Goal: Transaction & Acquisition: Purchase product/service

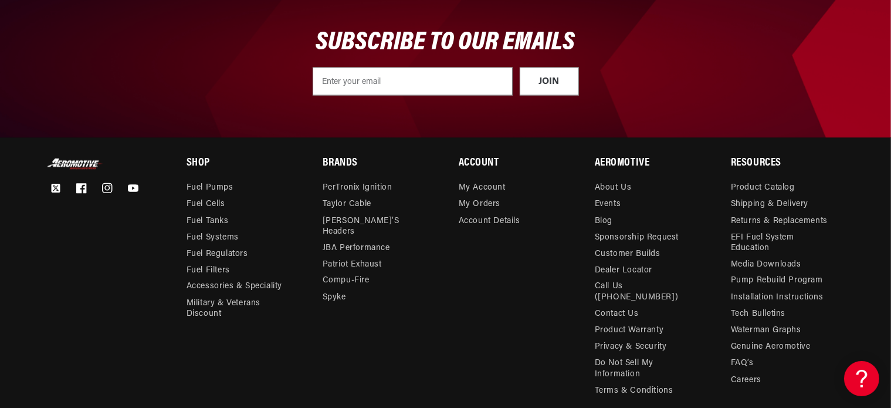
scroll to position [1961, 0]
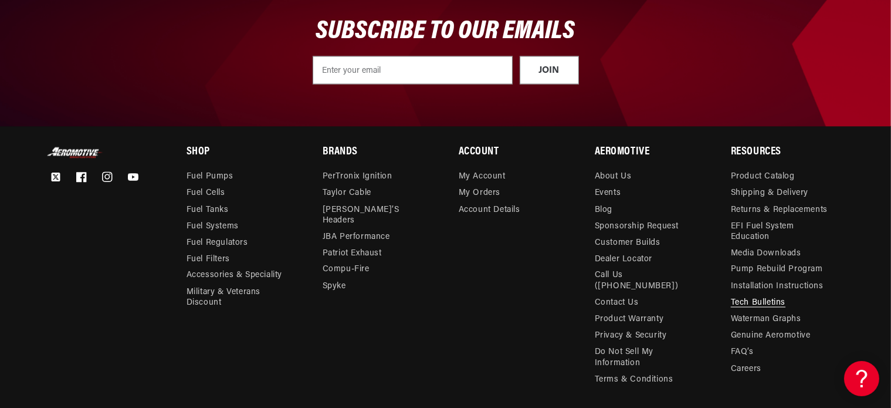
click at [775, 300] on link "Tech Bulletins" at bounding box center [758, 303] width 55 height 16
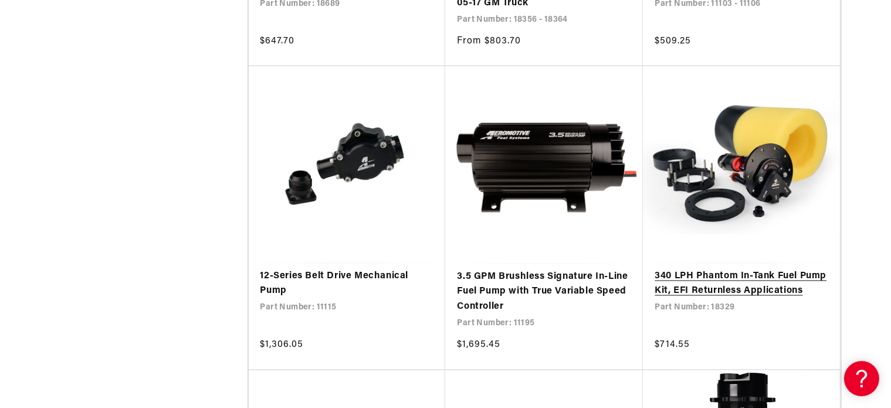
scroll to position [2054, 0]
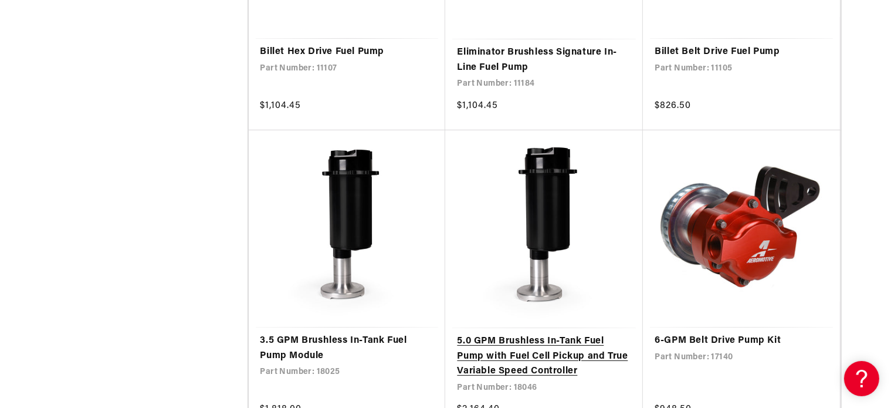
scroll to position [4695, 0]
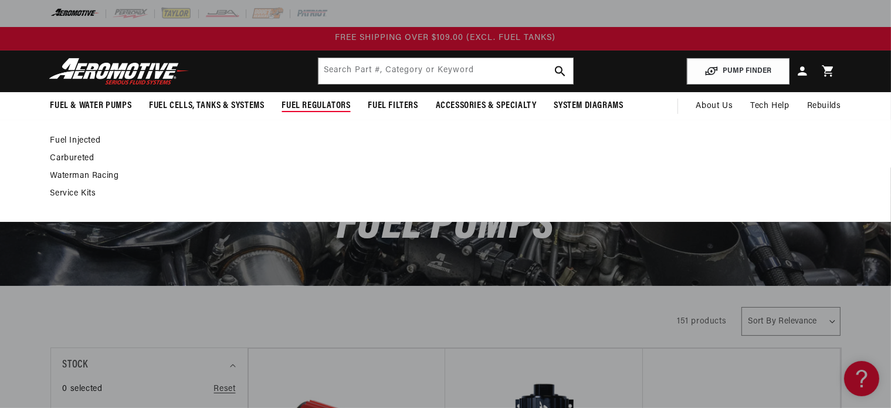
click at [304, 103] on span "Fuel Regulators" at bounding box center [316, 106] width 69 height 12
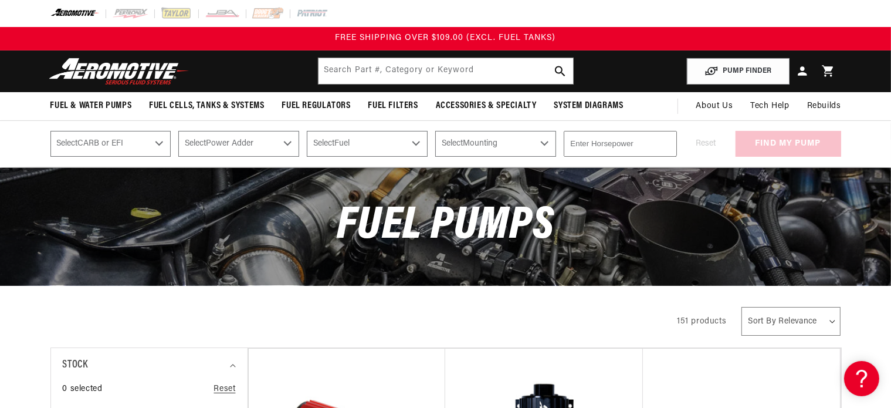
click at [164, 146] on select "Select CARB or EFI Carbureted Fuel Injected" at bounding box center [110, 144] width 121 height 26
select select "Fuel-Injected"
click at [50, 131] on select "Select CARB or EFI Carbureted Fuel Injected" at bounding box center [110, 144] width 121 height 26
select select "Fuel-Injected"
click at [296, 143] on select "Select Power Adder No - Naturally Aspirated Yes - Forced Induction" at bounding box center [238, 144] width 121 height 26
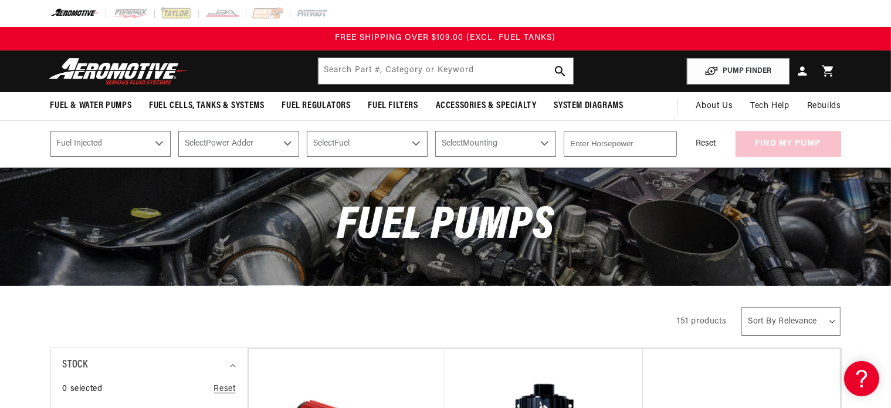
select select "No-Naturally-Aspirated"
click at [180, 131] on select "Select Power Adder No - Naturally Aspirated Yes - Forced Induction" at bounding box center [238, 144] width 121 height 26
select select "No-Naturally-Aspirated"
click at [416, 139] on select "Select Fuel E85 Gas" at bounding box center [367, 144] width 121 height 26
select select "Gas"
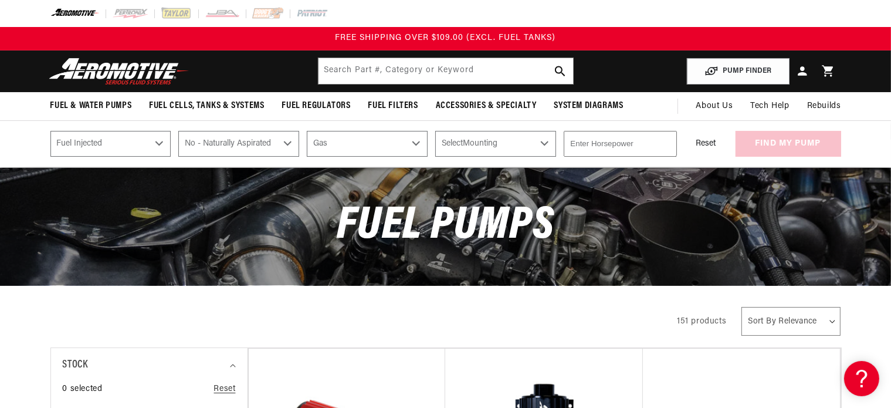
click at [309, 131] on select "Select Fuel E85 Gas" at bounding box center [367, 144] width 121 height 26
select select "Gas"
click at [545, 140] on select "Select Mounting External In-Tank" at bounding box center [495, 144] width 121 height 26
select select "External"
click at [438, 131] on select "Select Mounting External In-Tank" at bounding box center [495, 144] width 121 height 26
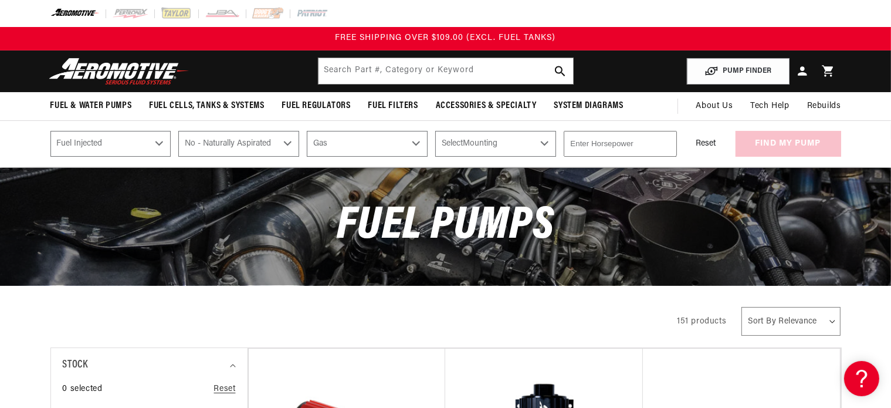
select select "External"
click at [647, 146] on input "number" at bounding box center [620, 144] width 113 height 26
click at [789, 144] on div "Reset find my pump" at bounding box center [763, 144] width 157 height 26
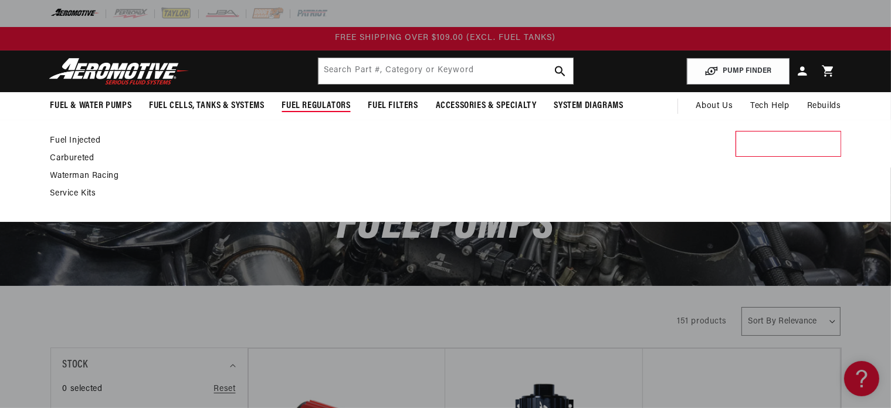
click at [324, 104] on span "Fuel Regulators" at bounding box center [316, 106] width 69 height 12
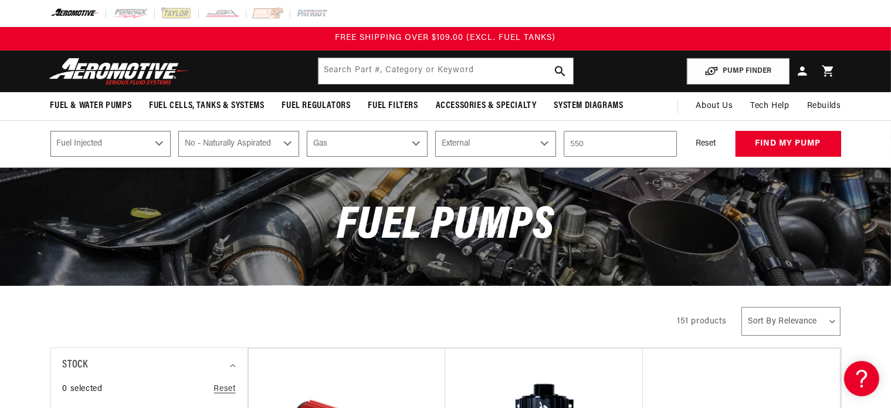
click at [163, 140] on select "Select CARB or EFI Carbureted Fuel Injected" at bounding box center [110, 144] width 121 height 26
click at [50, 131] on select "Select CARB or EFI Carbureted Fuel Injected" at bounding box center [110, 144] width 121 height 26
click at [288, 140] on select "Select Power Adder No - Naturally Aspirated Yes - Forced Induction" at bounding box center [238, 144] width 121 height 26
click at [620, 164] on div "PUMP FINDER Select CARB or EFI Carbureted Fuel Injected Select Power Adder No -…" at bounding box center [445, 143] width 891 height 47
click at [627, 139] on input "550" at bounding box center [620, 144] width 113 height 26
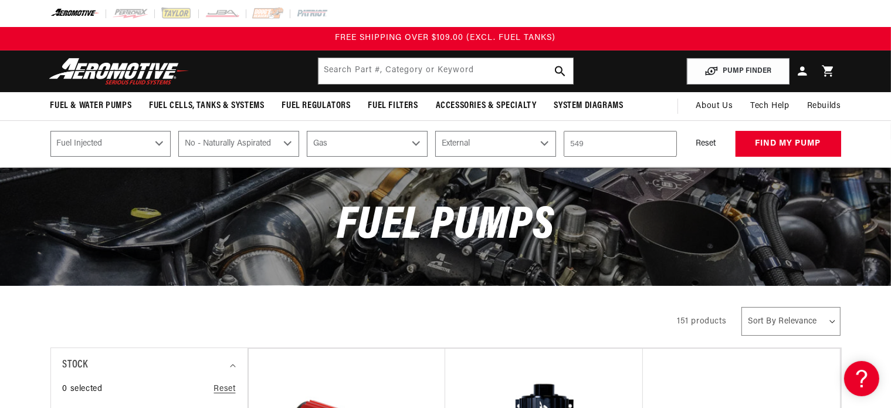
click at [668, 144] on input "549" at bounding box center [620, 144] width 113 height 26
click at [667, 145] on input "548" at bounding box center [620, 144] width 113 height 26
click at [667, 138] on input "548" at bounding box center [620, 144] width 113 height 26
click at [666, 141] on input "549" at bounding box center [620, 144] width 113 height 26
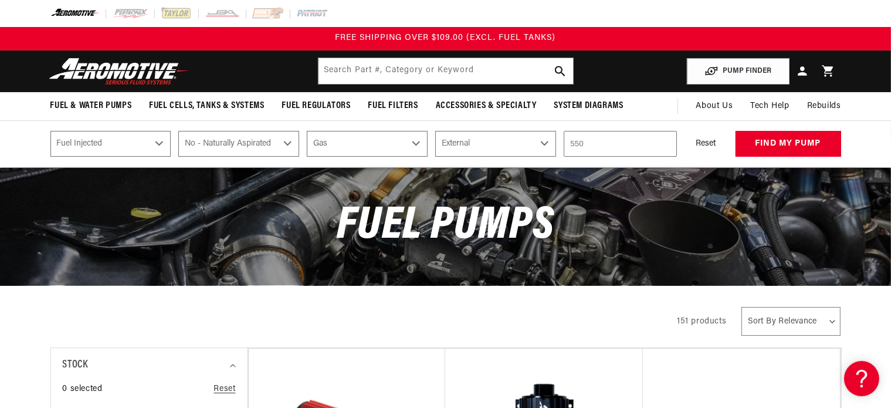
click at [666, 141] on input "550" at bounding box center [620, 144] width 113 height 26
click at [666, 141] on input "551" at bounding box center [620, 144] width 113 height 26
click at [666, 141] on input "552" at bounding box center [620, 144] width 113 height 26
click at [666, 141] on input "553" at bounding box center [620, 144] width 113 height 26
click at [666, 141] on input "554" at bounding box center [620, 144] width 113 height 26
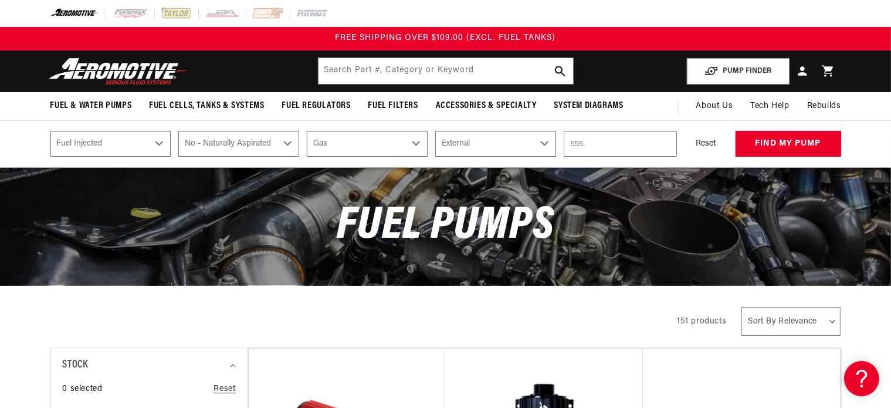
click at [666, 141] on input "555" at bounding box center [620, 144] width 113 height 26
click at [666, 141] on input "556" at bounding box center [620, 144] width 113 height 26
click at [666, 141] on input "557" at bounding box center [620, 144] width 113 height 26
click at [666, 141] on input "558" at bounding box center [620, 144] width 113 height 26
click at [666, 141] on input "559" at bounding box center [620, 144] width 113 height 26
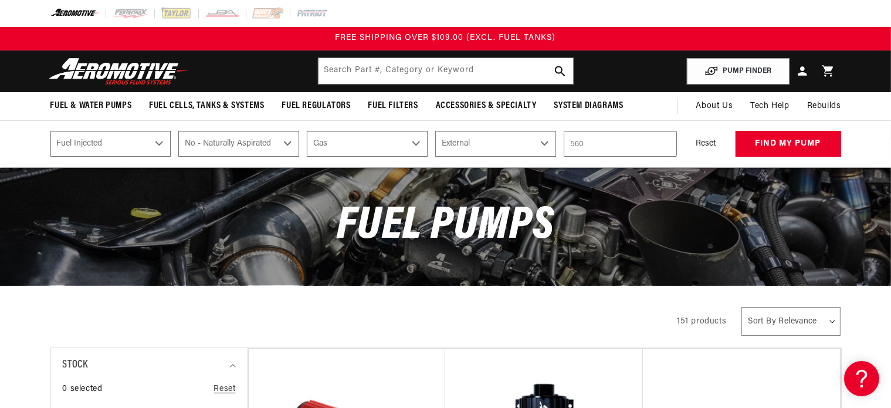
click at [666, 141] on input "560" at bounding box center [620, 144] width 113 height 26
click at [666, 141] on input "561" at bounding box center [620, 144] width 113 height 26
click at [666, 141] on input "562" at bounding box center [620, 144] width 113 height 26
click at [666, 141] on input "563" at bounding box center [620, 144] width 113 height 26
click at [666, 141] on input "564" at bounding box center [620, 144] width 113 height 26
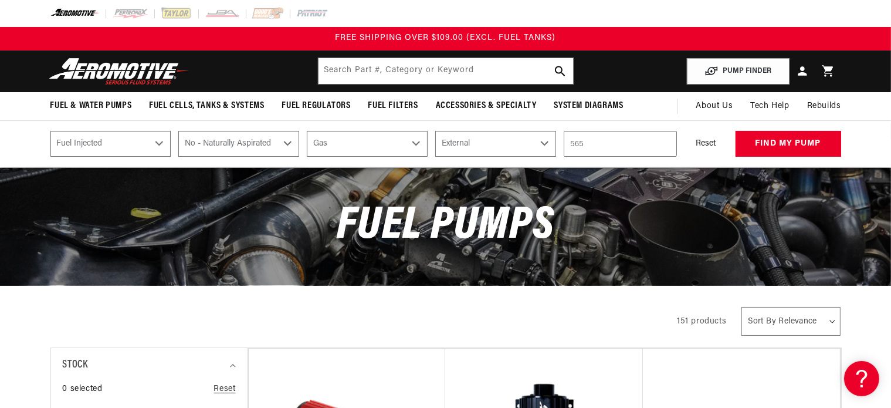
click at [666, 141] on input "565" at bounding box center [620, 144] width 113 height 26
click at [666, 141] on input "566" at bounding box center [620, 144] width 113 height 26
click at [666, 141] on input "567" at bounding box center [620, 144] width 113 height 26
click at [666, 141] on input "568" at bounding box center [620, 144] width 113 height 26
click at [666, 141] on input "569" at bounding box center [620, 144] width 113 height 26
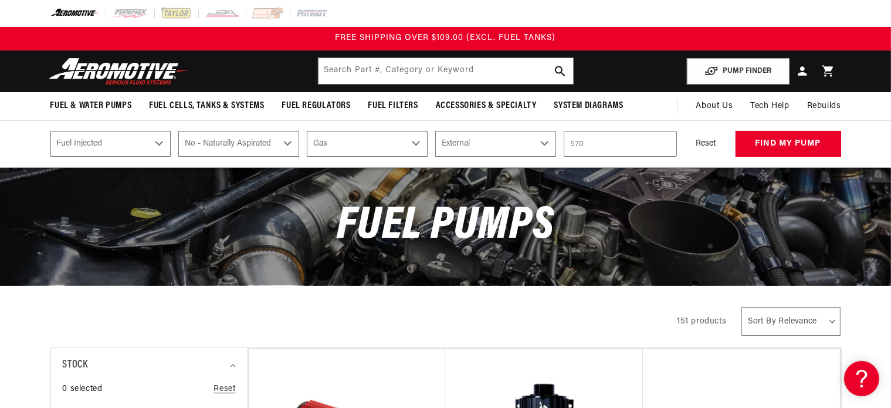
click at [666, 141] on input "570" at bounding box center [620, 144] width 113 height 26
click at [666, 141] on input "571" at bounding box center [620, 144] width 113 height 26
click at [666, 141] on input "572" at bounding box center [620, 144] width 113 height 26
click at [666, 141] on input "573" at bounding box center [620, 144] width 113 height 26
click at [666, 141] on input "574" at bounding box center [620, 144] width 113 height 26
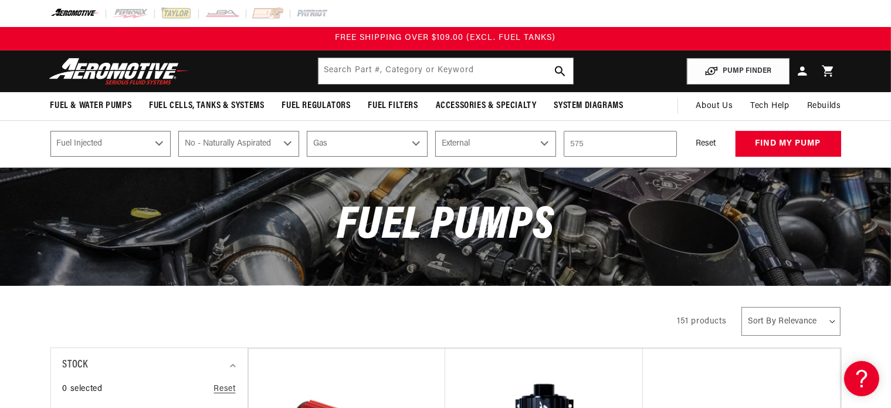
click at [666, 141] on input "575" at bounding box center [620, 144] width 113 height 26
click at [666, 141] on input "576" at bounding box center [620, 144] width 113 height 26
click at [666, 141] on input "577" at bounding box center [620, 144] width 113 height 26
click at [666, 141] on input "578" at bounding box center [620, 144] width 113 height 26
click at [666, 141] on input "579" at bounding box center [620, 144] width 113 height 26
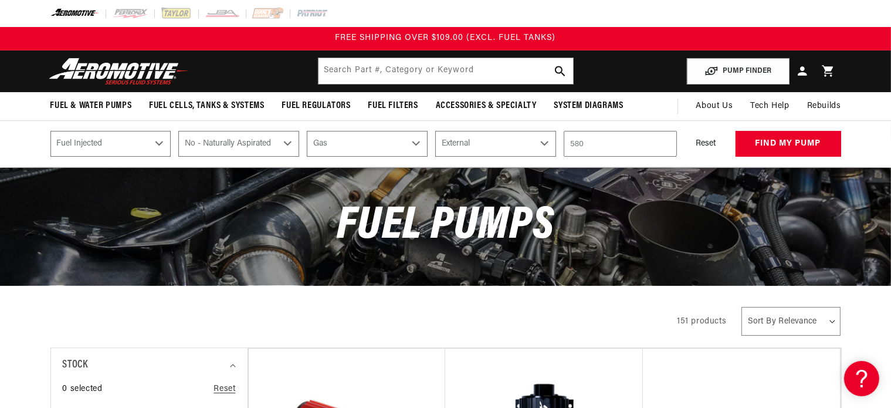
click at [666, 141] on input "580" at bounding box center [620, 144] width 113 height 26
click at [666, 141] on input "581" at bounding box center [620, 144] width 113 height 26
click at [666, 141] on input "582" at bounding box center [620, 144] width 113 height 26
click at [666, 141] on input "583" at bounding box center [620, 144] width 113 height 26
click at [666, 141] on input "584" at bounding box center [620, 144] width 113 height 26
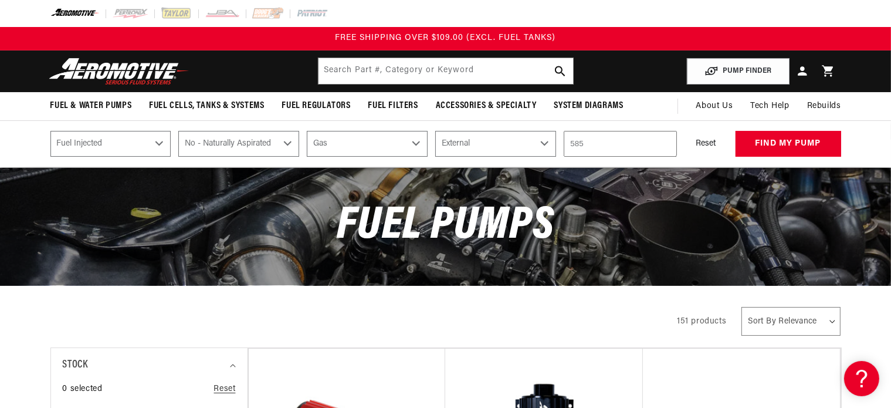
click at [666, 141] on input "585" at bounding box center [620, 144] width 113 height 26
click at [666, 140] on input "586" at bounding box center [620, 144] width 113 height 26
click at [666, 140] on input "587" at bounding box center [620, 144] width 113 height 26
click at [666, 140] on input "588" at bounding box center [620, 144] width 113 height 26
click at [666, 140] on input "589" at bounding box center [620, 144] width 113 height 26
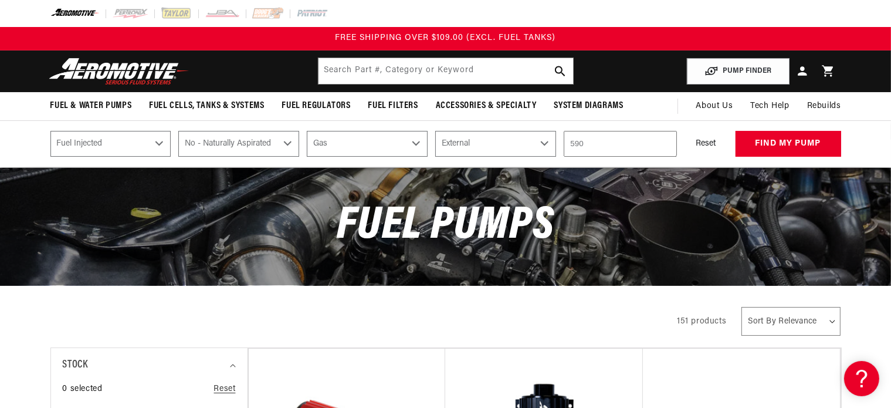
click at [666, 140] on input "590" at bounding box center [620, 144] width 113 height 26
click at [666, 140] on input "591" at bounding box center [620, 144] width 113 height 26
click at [666, 140] on input "592" at bounding box center [620, 144] width 113 height 26
click at [666, 140] on input "593" at bounding box center [620, 144] width 113 height 26
click at [666, 140] on input "594" at bounding box center [620, 144] width 113 height 26
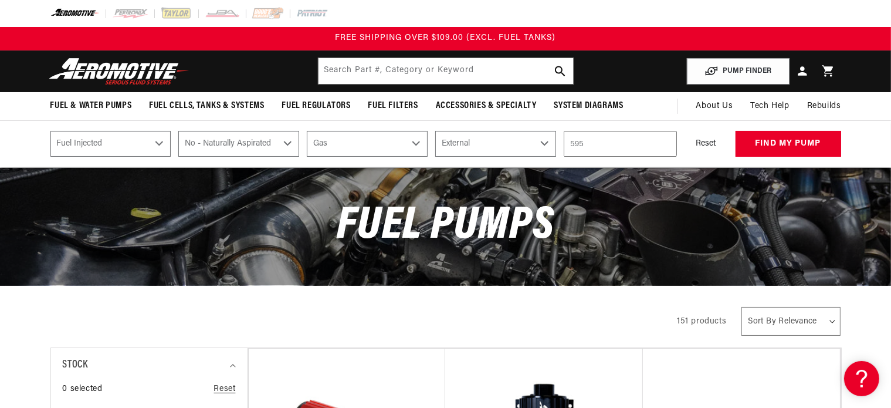
click at [666, 140] on input "595" at bounding box center [620, 144] width 113 height 26
click at [666, 140] on input "596" at bounding box center [620, 144] width 113 height 26
click at [666, 140] on input "597" at bounding box center [620, 144] width 113 height 26
click at [666, 140] on input "598" at bounding box center [620, 144] width 113 height 26
click at [666, 140] on input "599" at bounding box center [620, 144] width 113 height 26
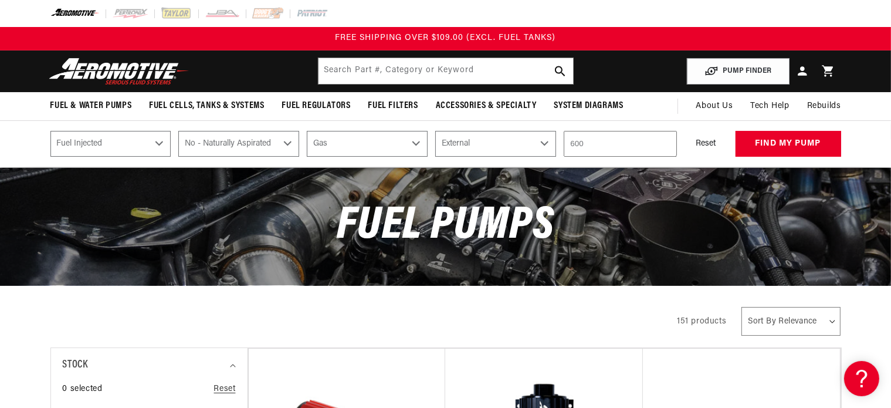
type input "600"
click at [667, 139] on input "600" at bounding box center [620, 144] width 113 height 26
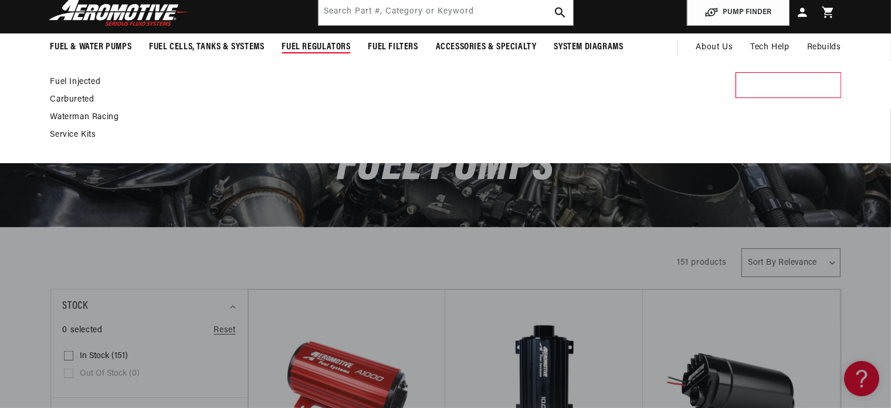
click at [86, 79] on link "Fuel Injected" at bounding box center [439, 82] width 779 height 11
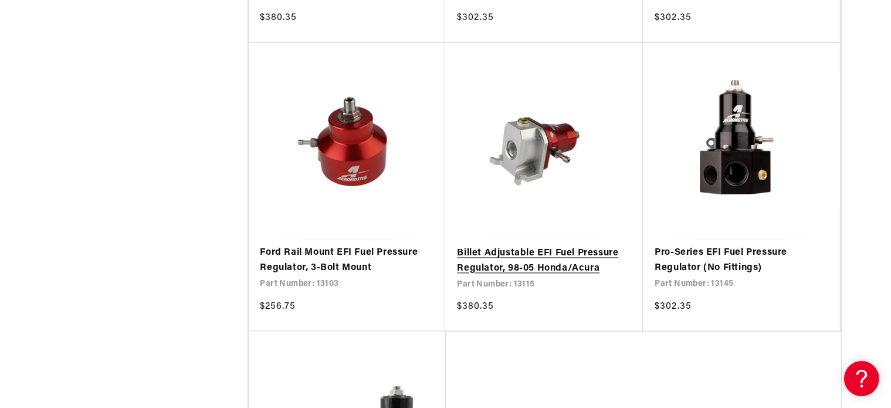
scroll to position [2406, 0]
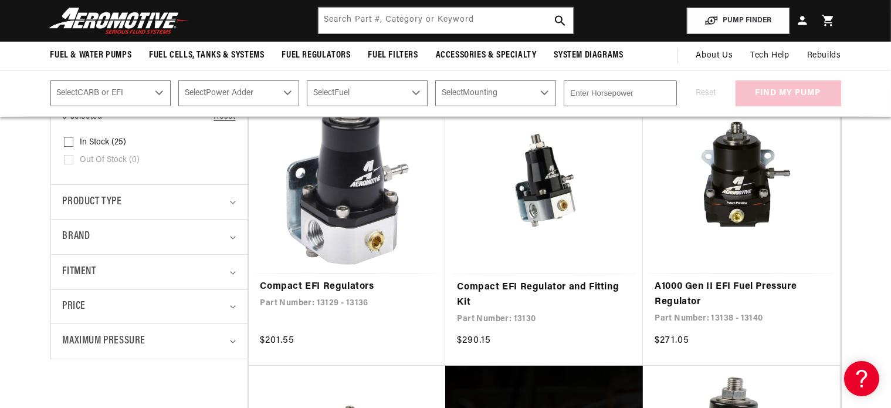
scroll to position [293, 0]
click at [537, 284] on link "Compact EFI Regulator and Fitting Kit" at bounding box center [544, 295] width 174 height 30
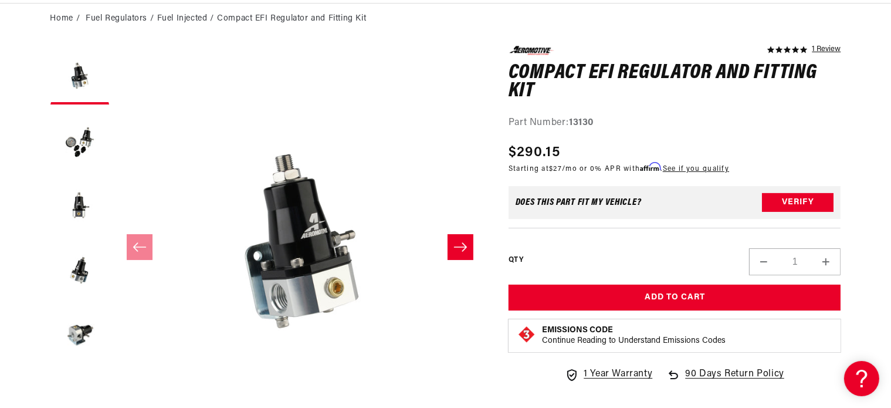
click at [467, 245] on icon "Slide right" at bounding box center [461, 247] width 14 height 12
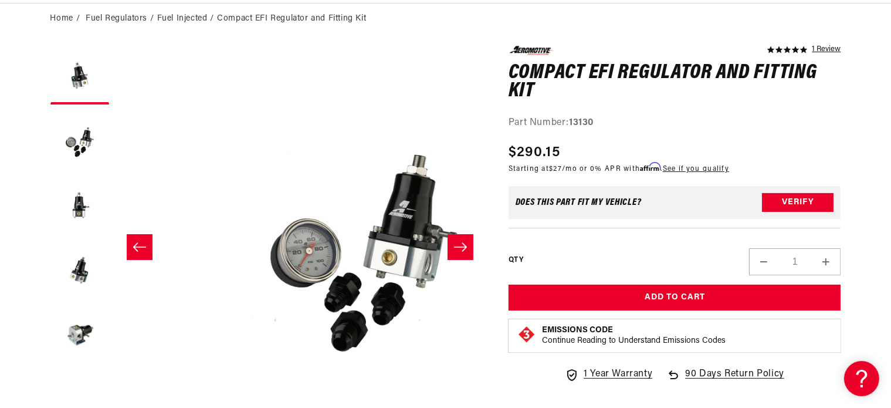
scroll to position [0, 370]
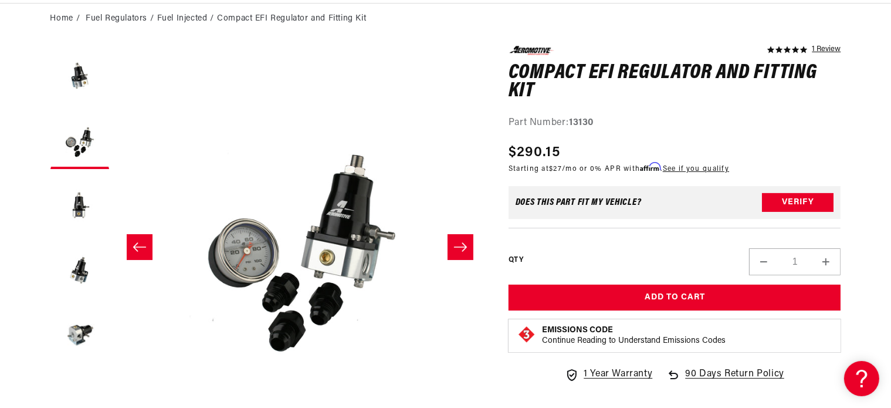
click at [462, 243] on icon "Slide right" at bounding box center [461, 247] width 14 height 12
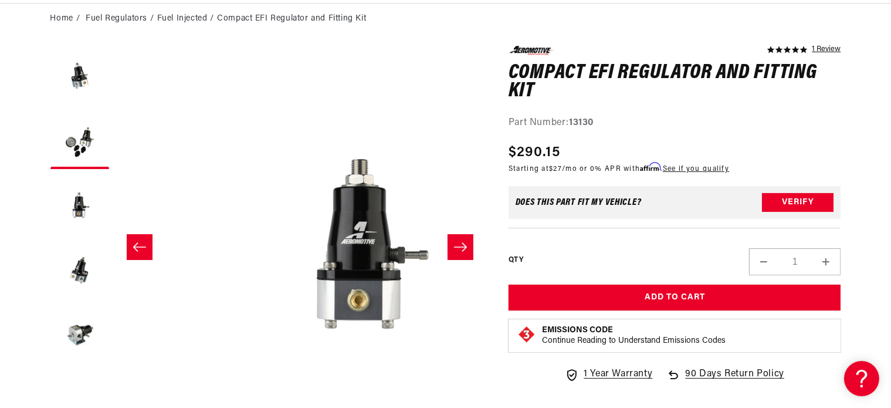
scroll to position [0, 741]
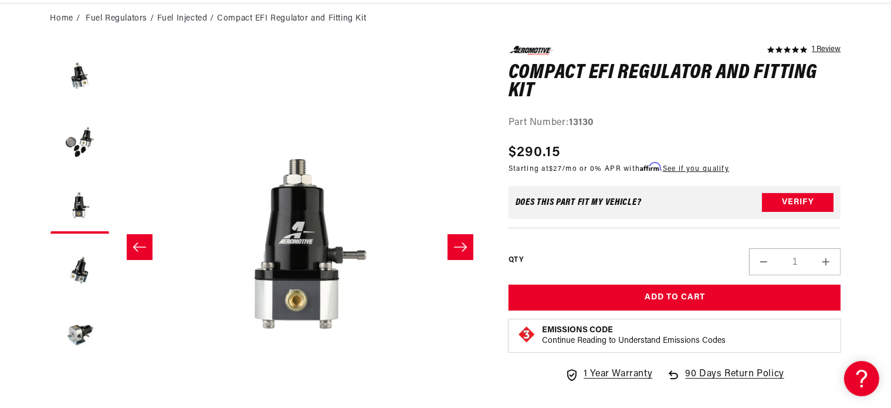
click at [462, 243] on icon "Slide right" at bounding box center [460, 246] width 13 height 9
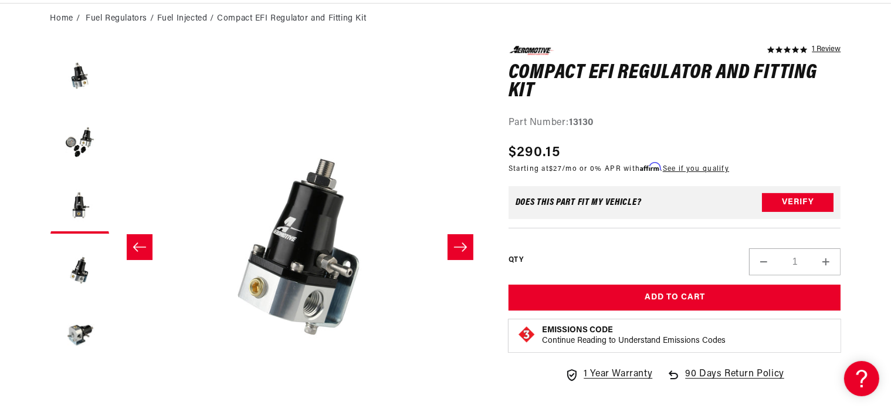
click at [465, 243] on icon "Slide right" at bounding box center [461, 247] width 14 height 12
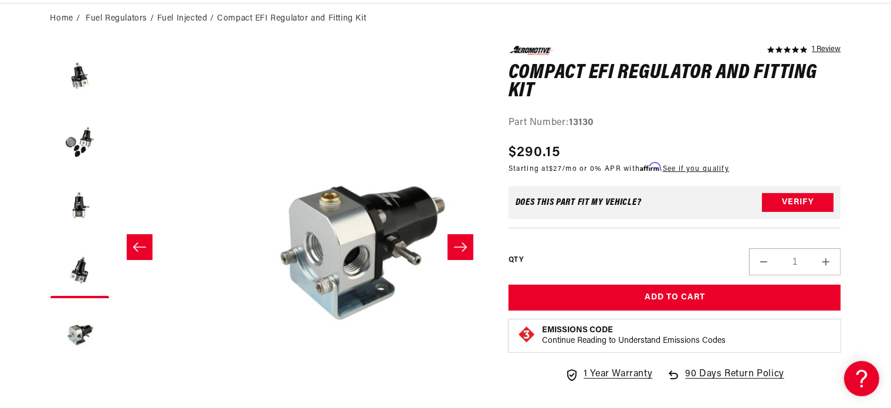
scroll to position [0, 1482]
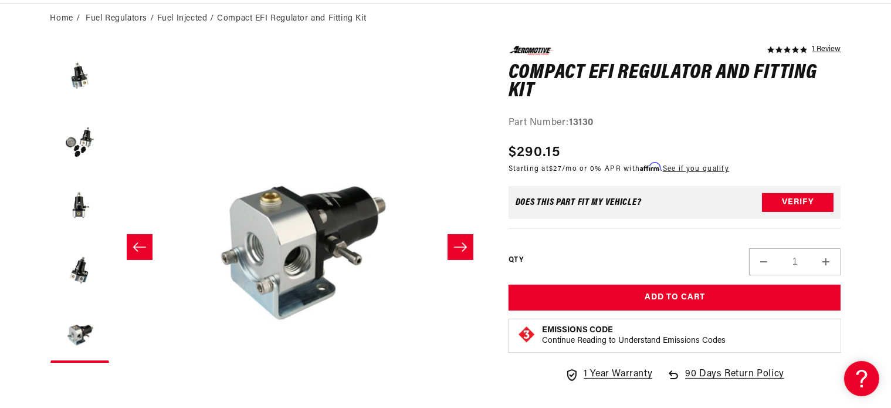
click at [465, 243] on icon "Slide right" at bounding box center [461, 247] width 14 height 12
click at [464, 244] on icon "Slide right" at bounding box center [461, 247] width 14 height 12
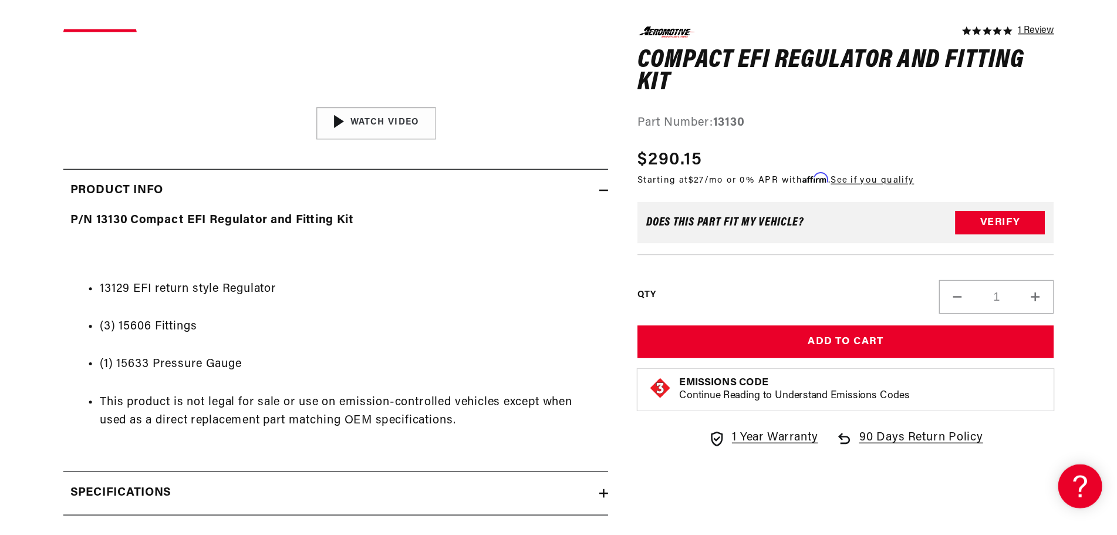
scroll to position [470, 0]
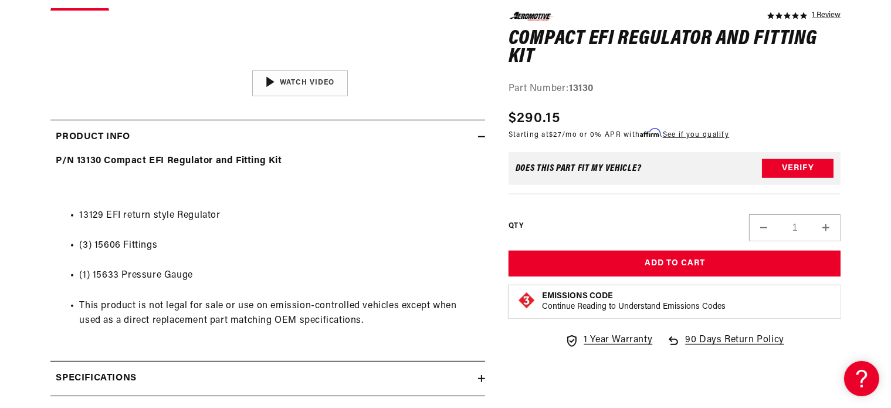
click at [697, 241] on div "5.0 star rating 1 Review Compact EFI Regulator and Fitting Kit Compact EFI Regu…" at bounding box center [675, 186] width 333 height 348
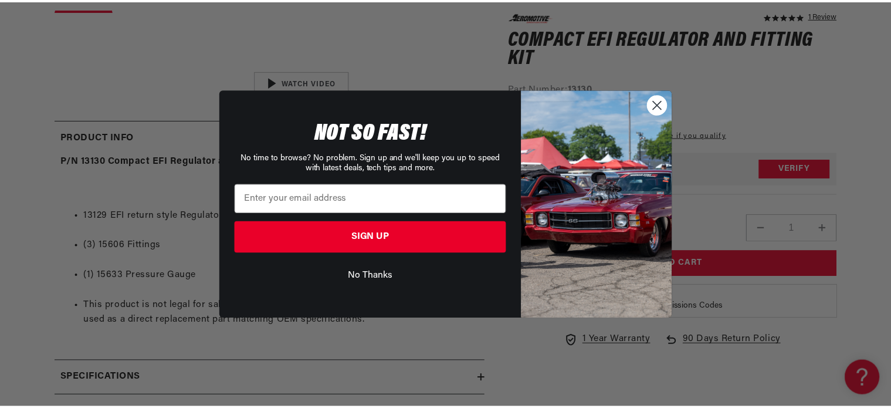
scroll to position [0, 1482]
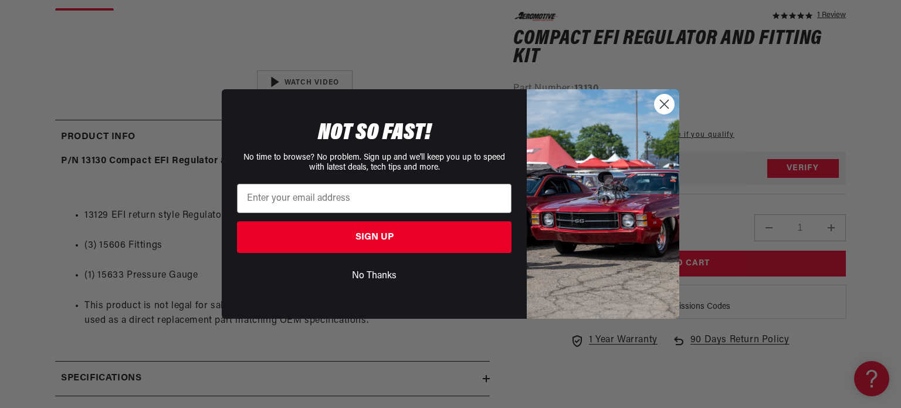
click at [666, 101] on circle "Close dialog" at bounding box center [664, 103] width 19 height 19
